Goal: Navigation & Orientation: Find specific page/section

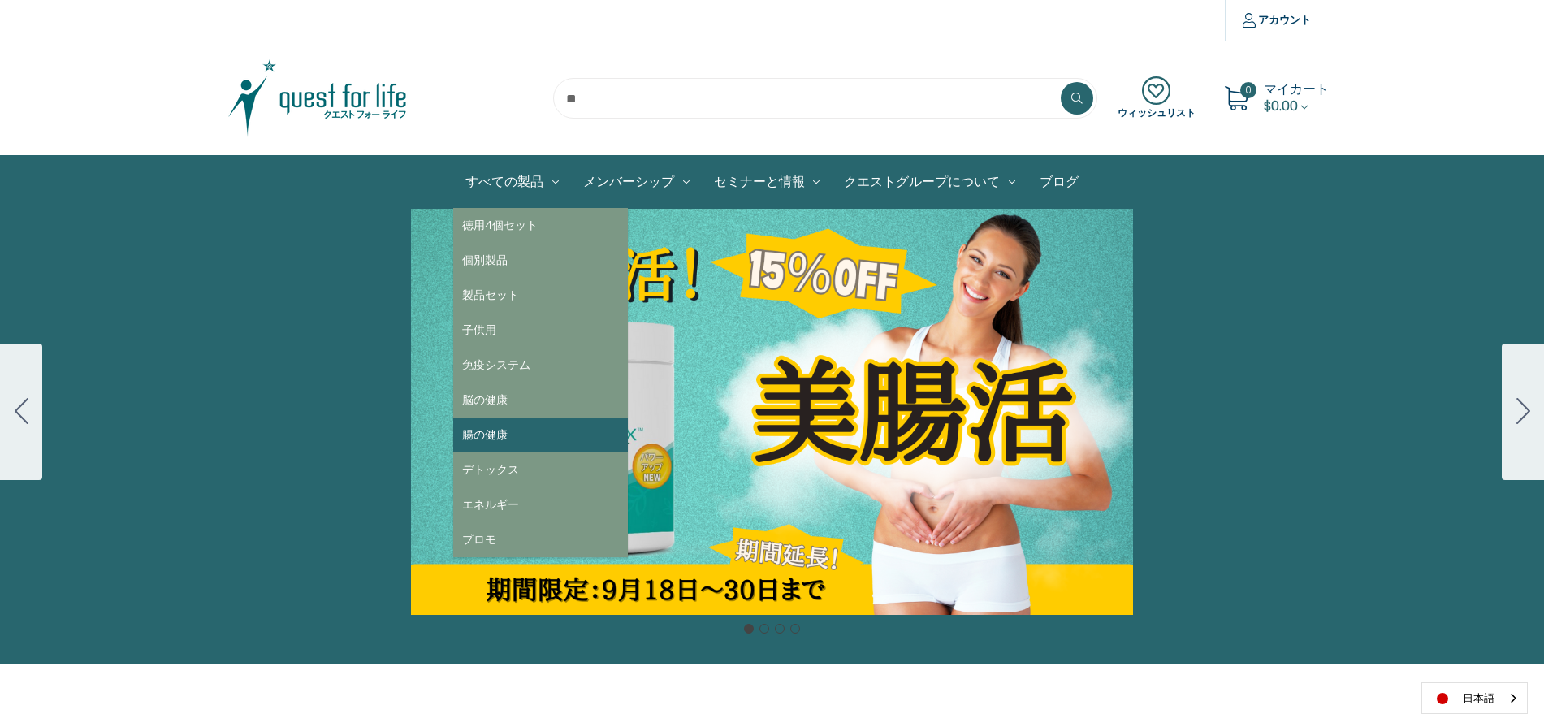
click at [533, 425] on link "腸の健康" at bounding box center [540, 434] width 175 height 35
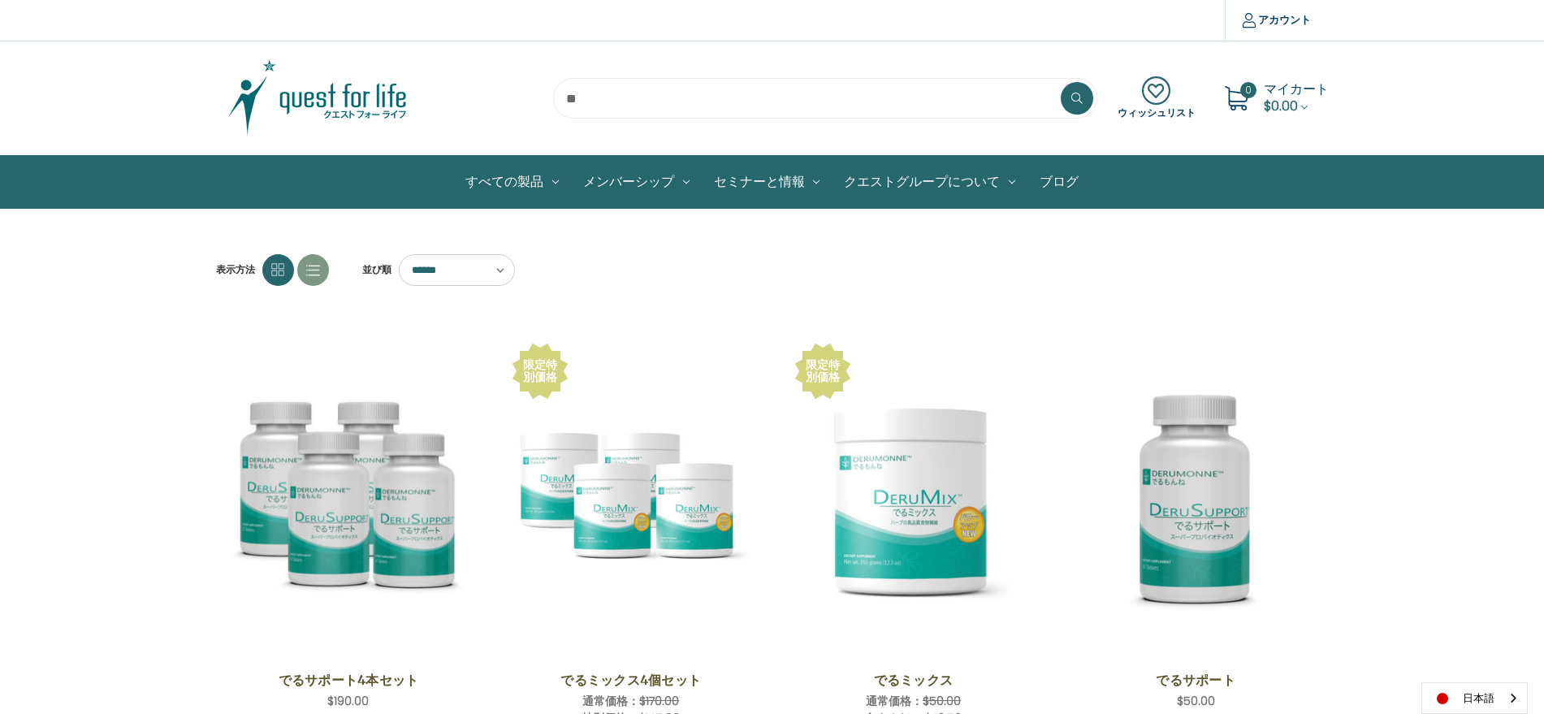
click at [304, 101] on img at bounding box center [317, 98] width 203 height 81
